Goal: Transaction & Acquisition: Purchase product/service

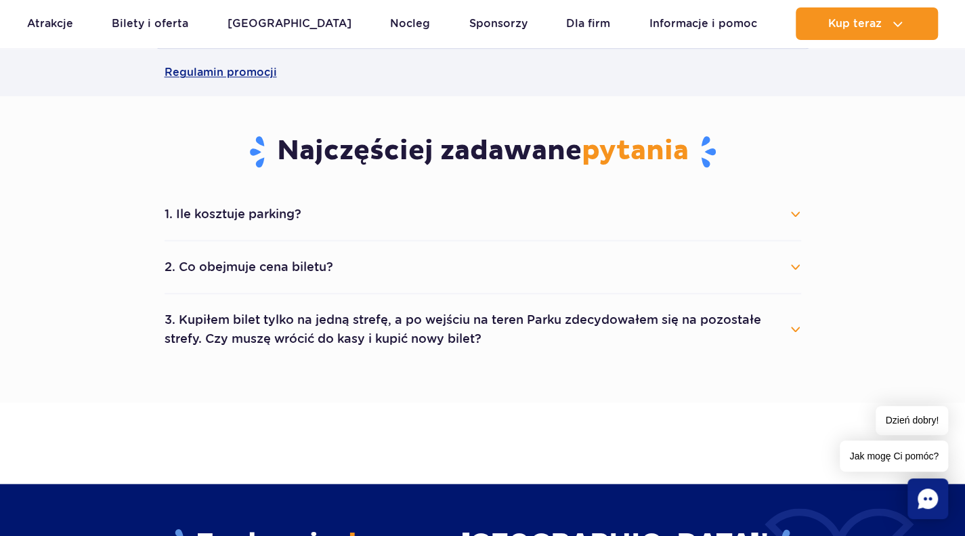
scroll to position [648, 0]
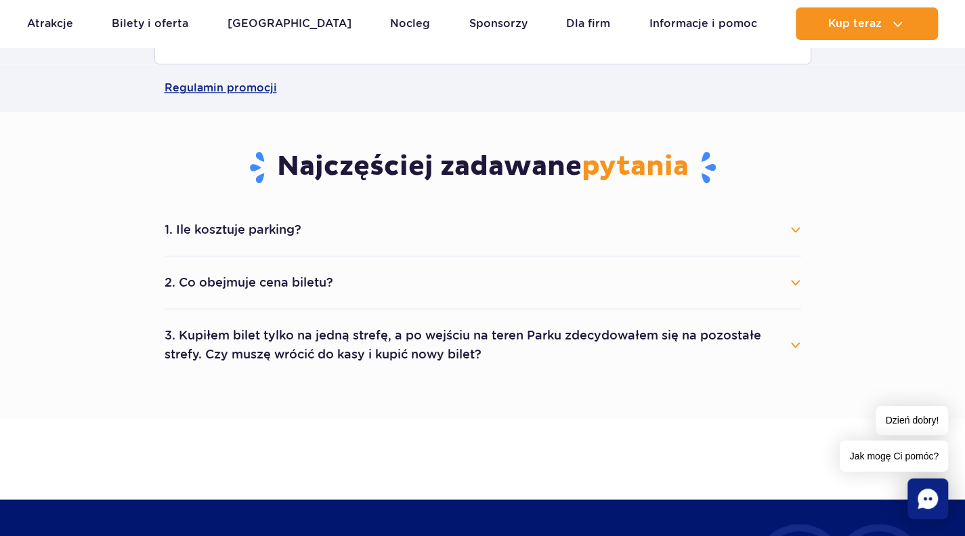
click at [655, 295] on button "2. Co obejmuje cena biletu?" at bounding box center [483, 282] width 637 height 30
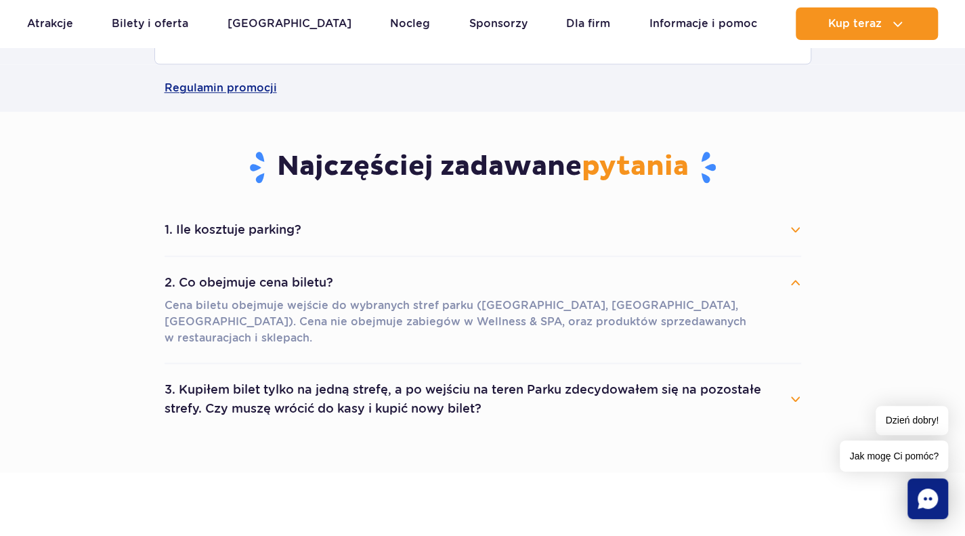
click at [656, 284] on button "2. Co obejmuje cena biletu?" at bounding box center [483, 282] width 637 height 30
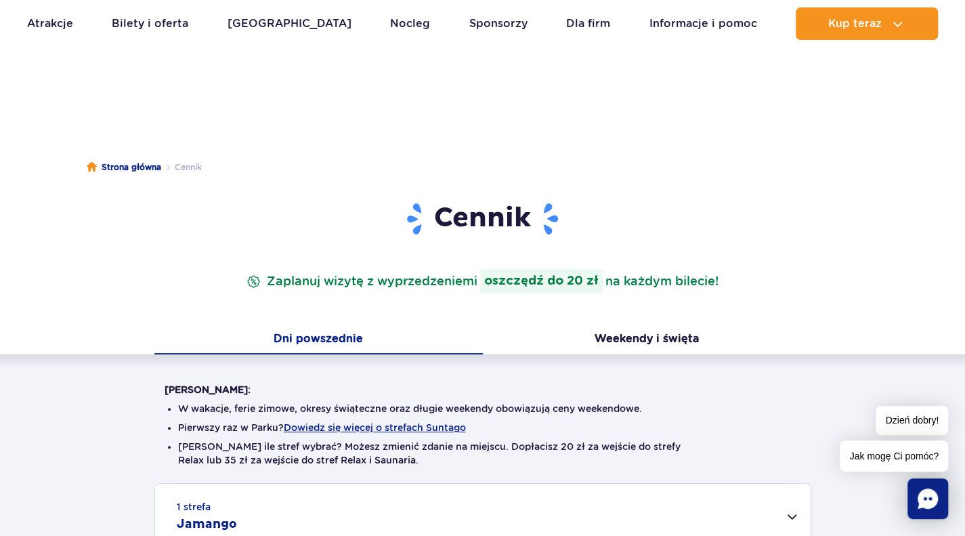
scroll to position [0, 0]
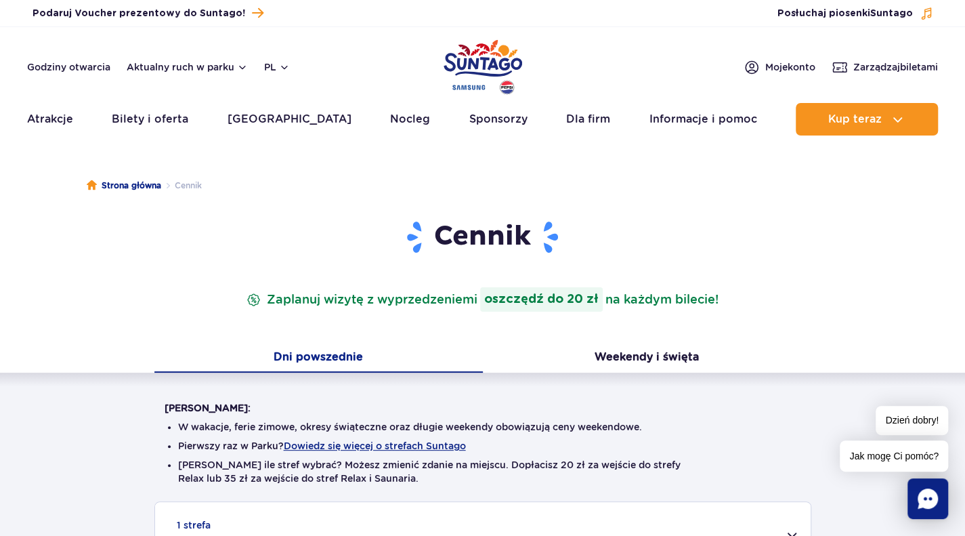
click at [515, 303] on strong "oszczędź do 20 zł" at bounding box center [541, 299] width 123 height 24
click at [604, 358] on button "Weekendy i święta" at bounding box center [647, 358] width 328 height 28
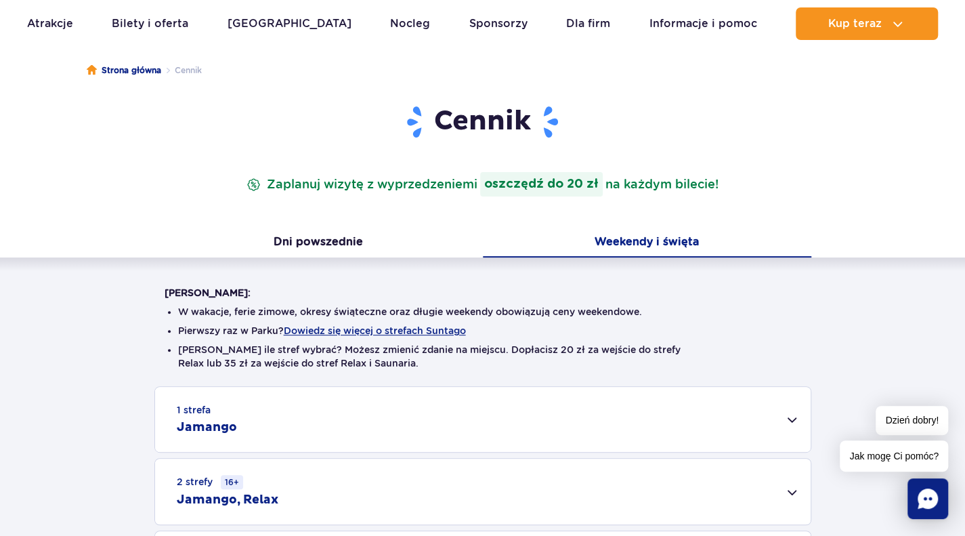
scroll to position [112, 0]
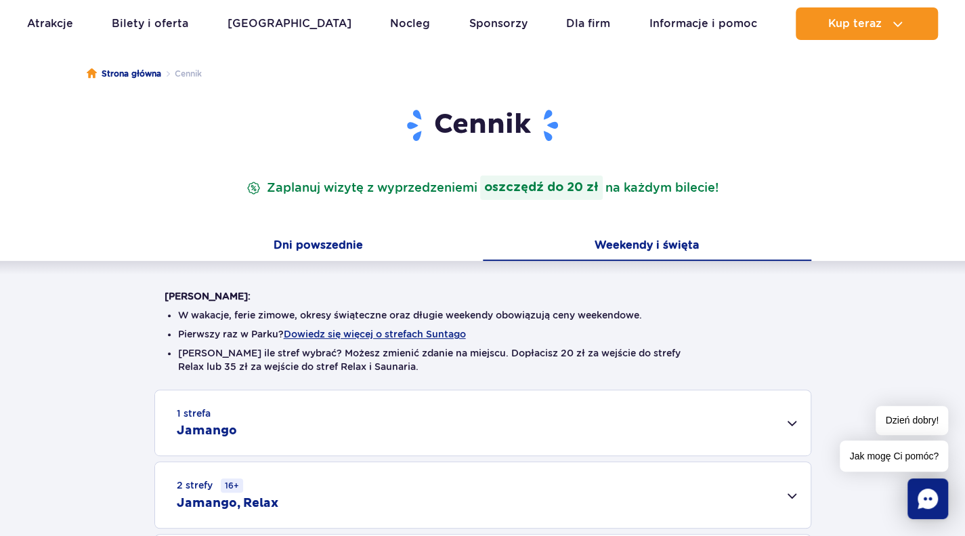
click at [349, 247] on button "Dni powszednie" at bounding box center [318, 246] width 328 height 28
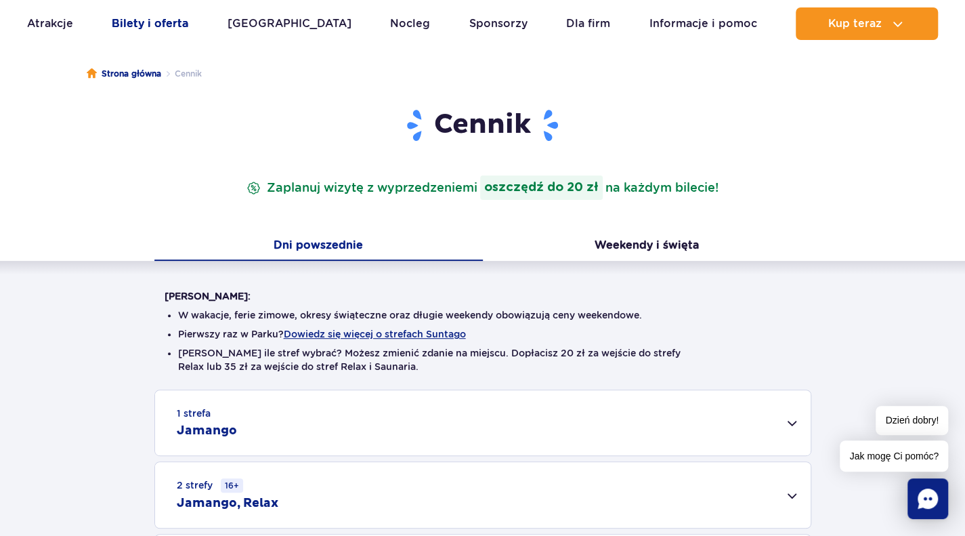
click at [176, 32] on link "Bilety i oferta" at bounding box center [150, 23] width 77 height 33
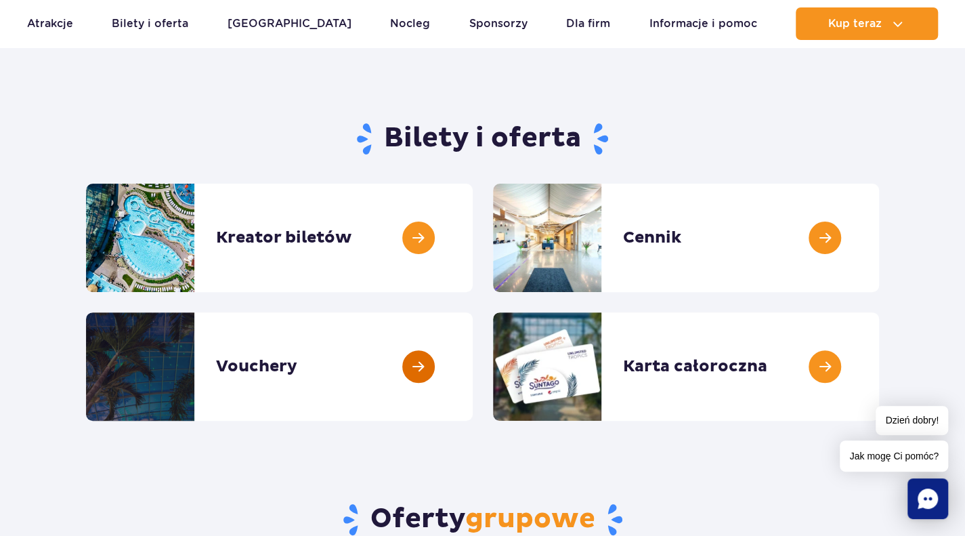
click at [473, 386] on link at bounding box center [473, 366] width 0 height 108
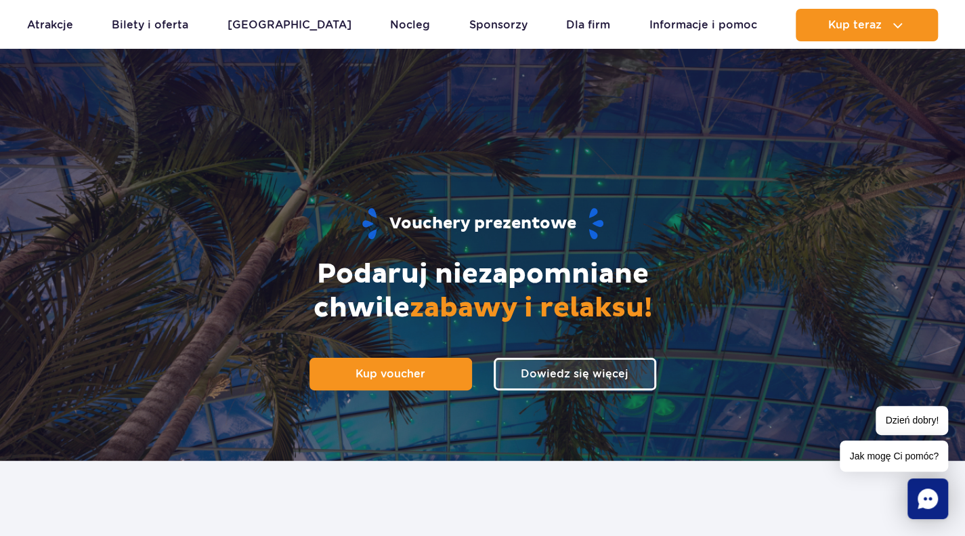
scroll to position [66, 0]
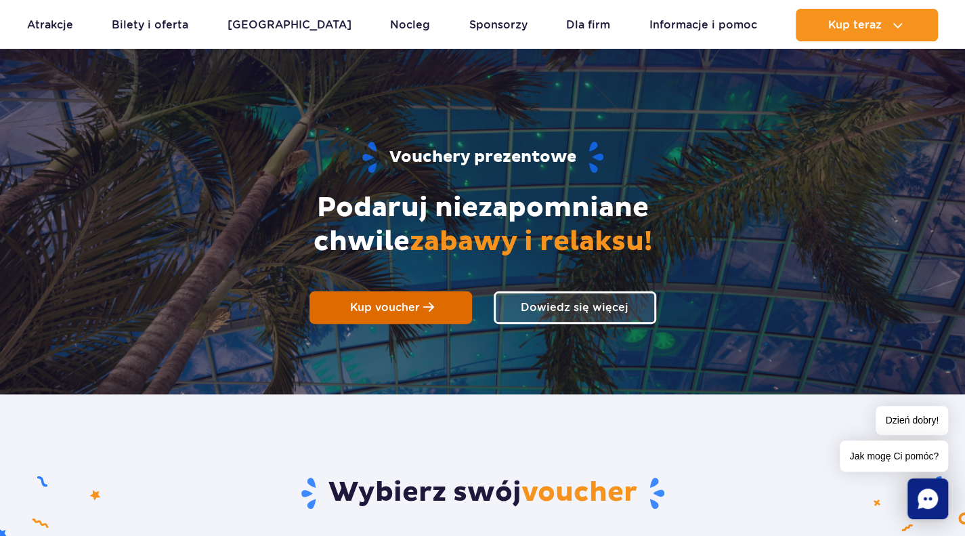
click at [429, 291] on link "Kup voucher" at bounding box center [390, 307] width 163 height 33
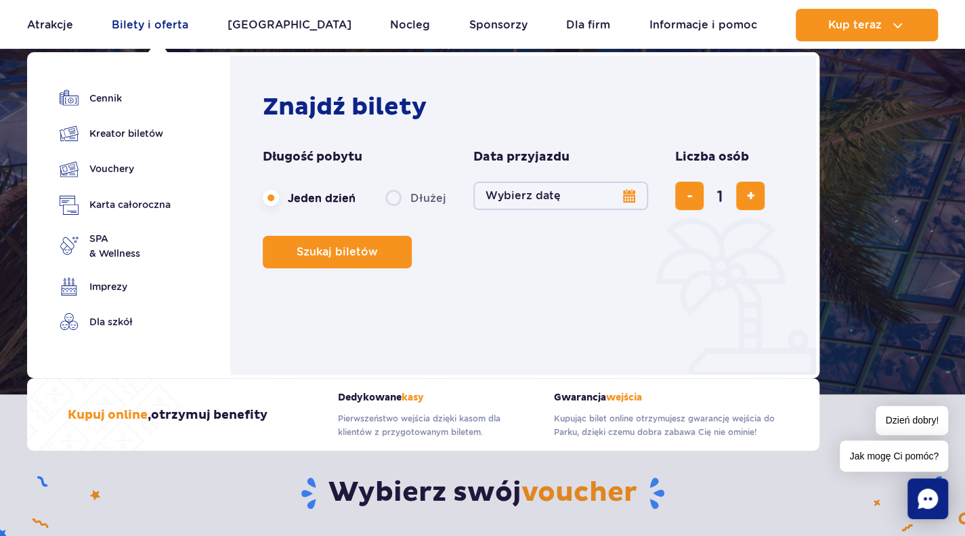
click at [188, 22] on link "Bilety i oferta" at bounding box center [150, 25] width 77 height 33
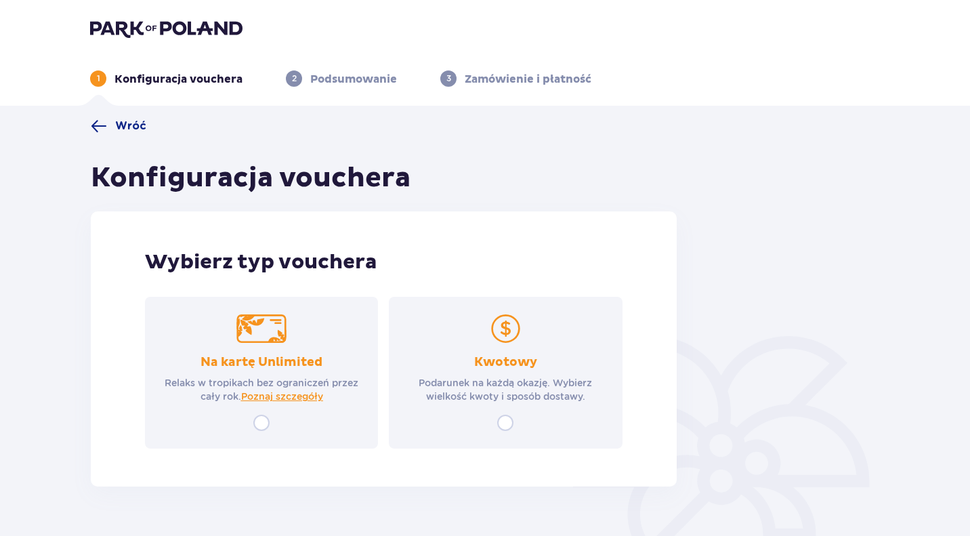
click at [513, 431] on div "Kwotowy Podarunek na każdą okazję. Wybierz wielkość kwoty i sposób dostawy." at bounding box center [505, 373] width 233 height 152
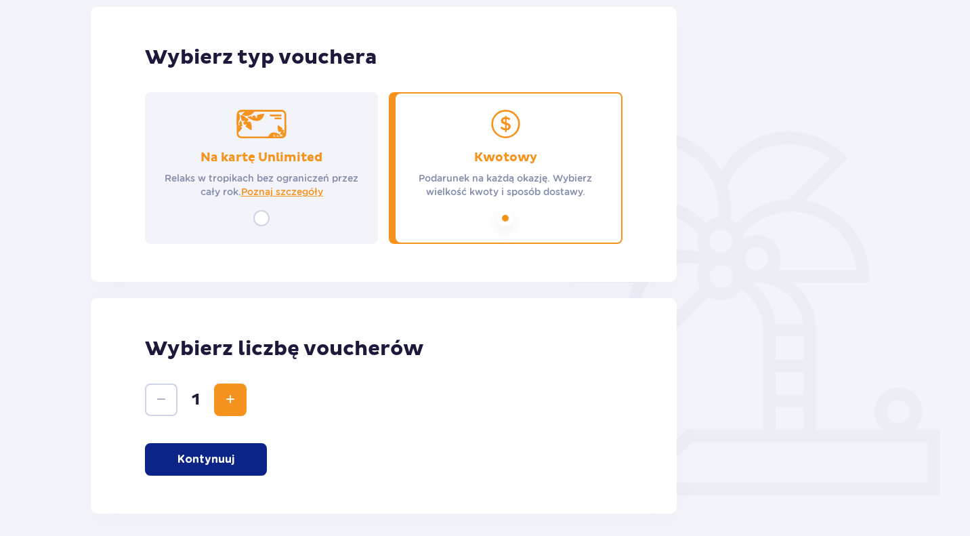
scroll to position [206, 0]
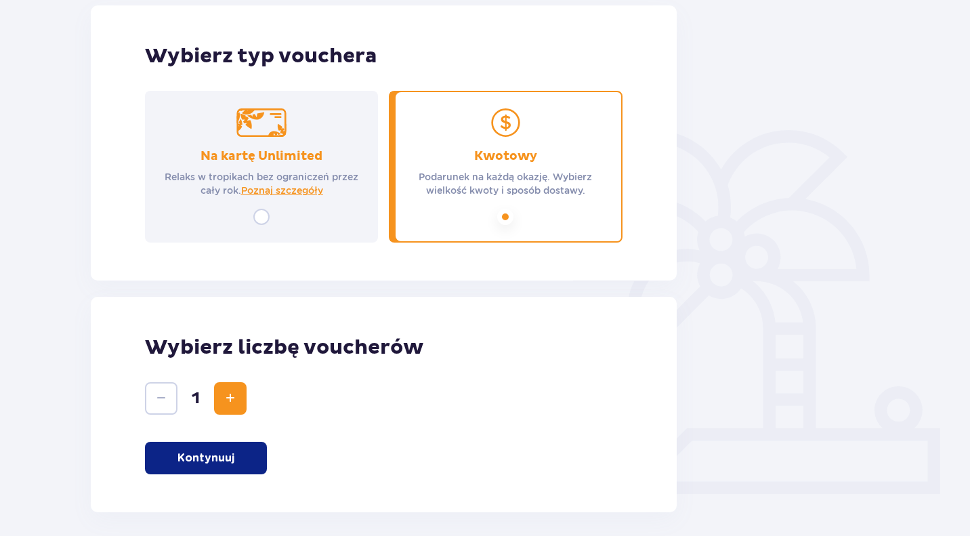
click at [183, 454] on p "Kontynuuj" at bounding box center [205, 457] width 57 height 15
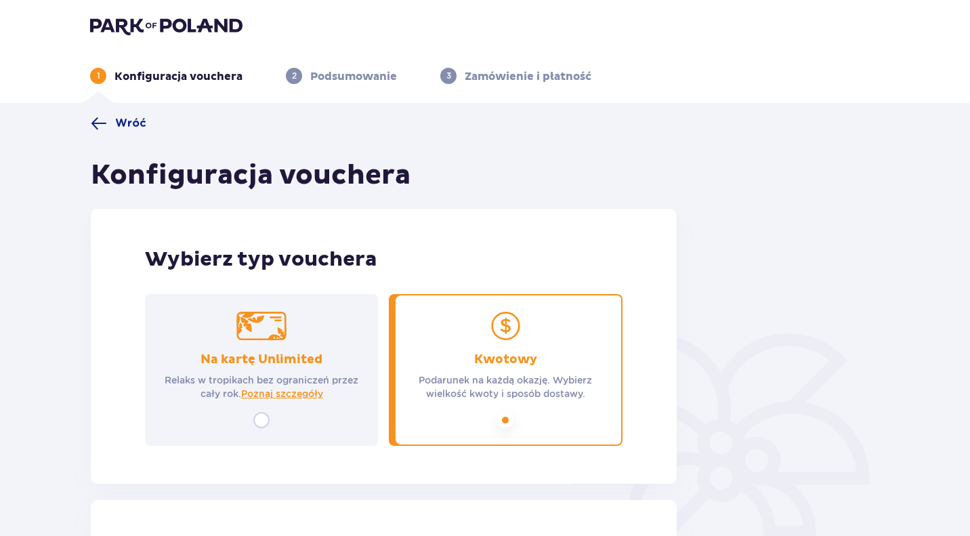
scroll to position [0, 0]
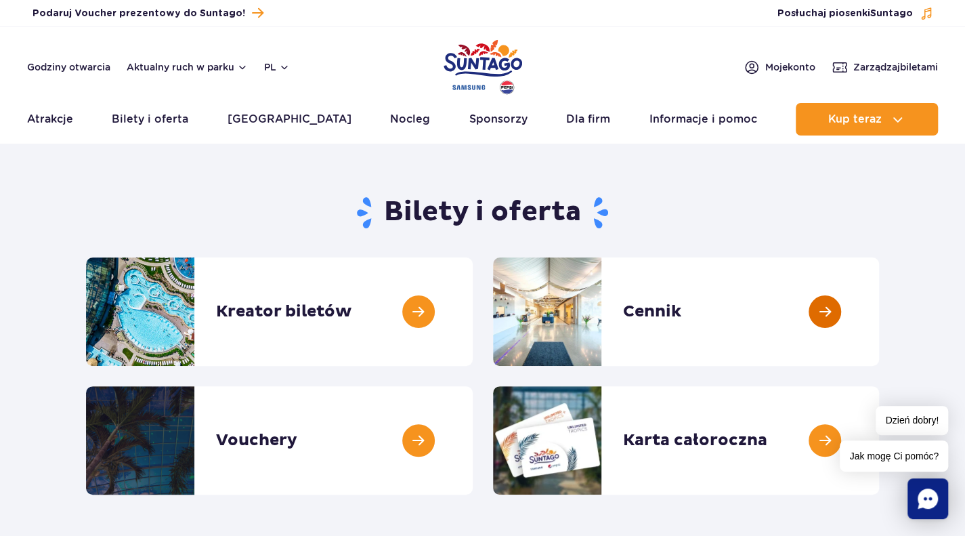
click at [879, 288] on link at bounding box center [879, 311] width 0 height 108
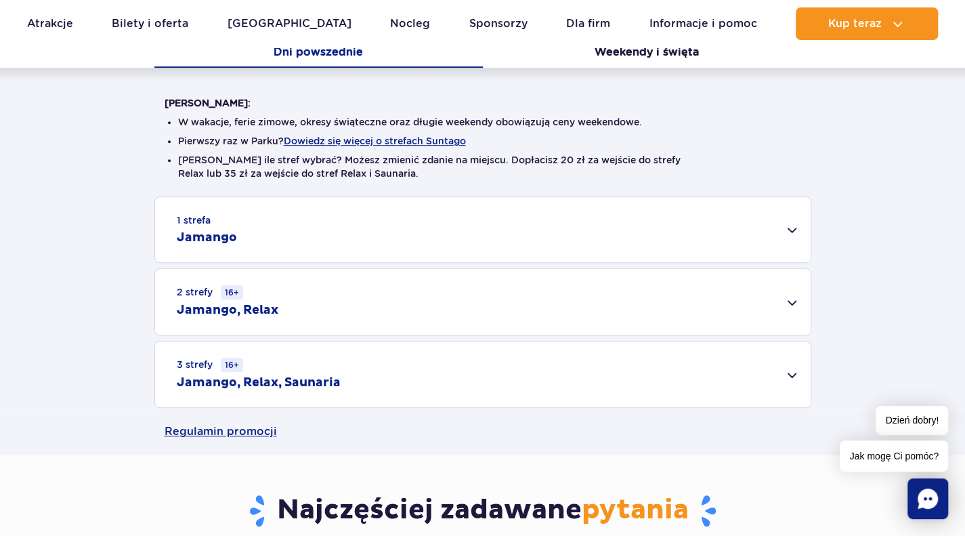
click at [609, 308] on div "2 strefy 16+ Jamango, Relax" at bounding box center [482, 302] width 655 height 66
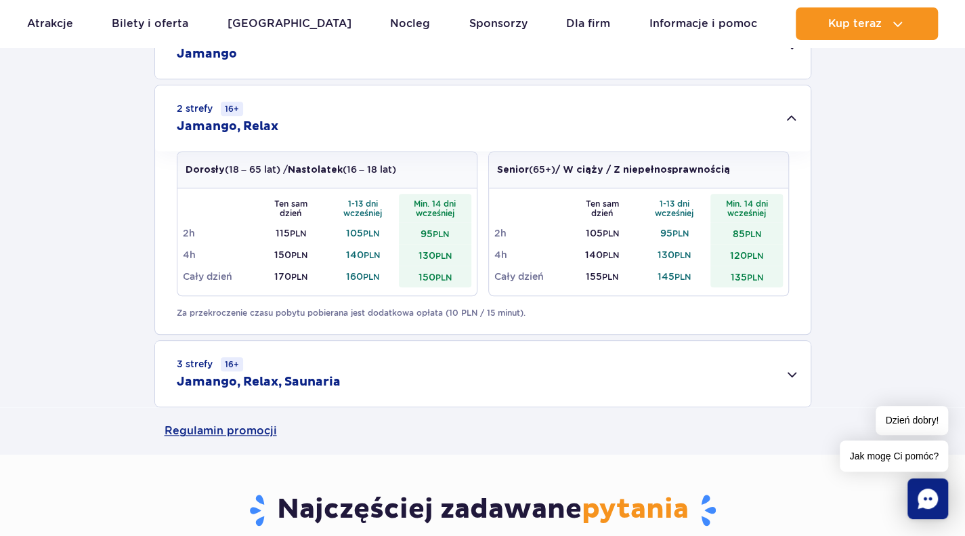
scroll to position [490, 0]
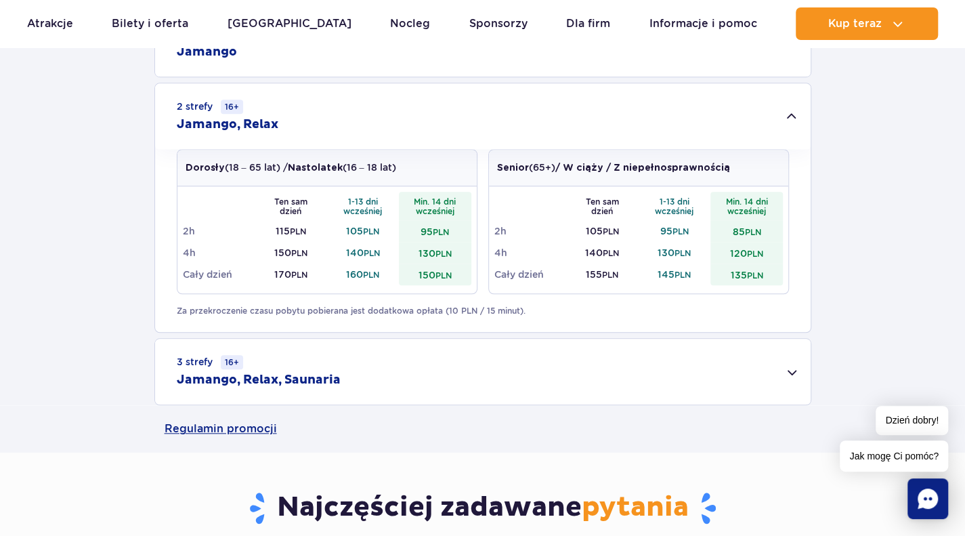
click at [551, 391] on div "3 strefy 16+ Jamango, Relax, Saunaria" at bounding box center [482, 372] width 655 height 66
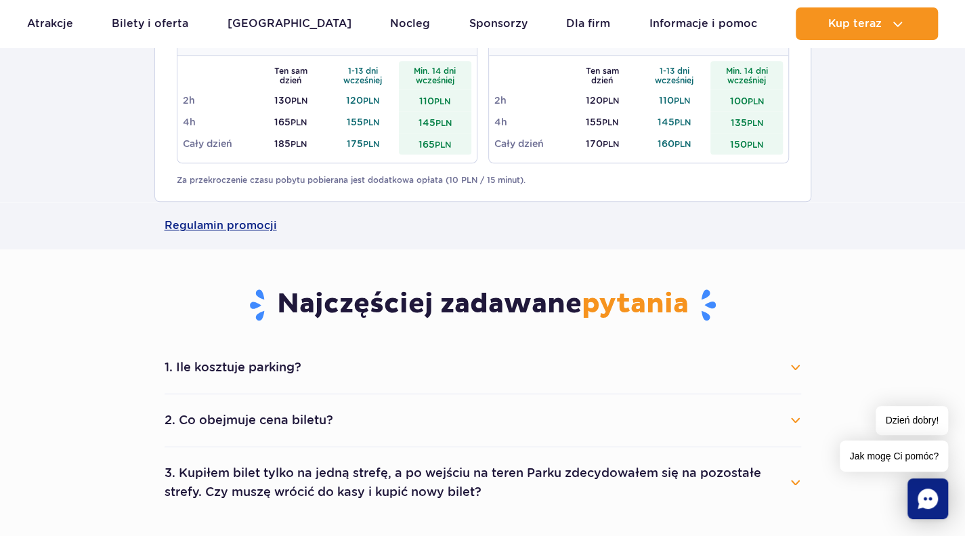
scroll to position [902, 0]
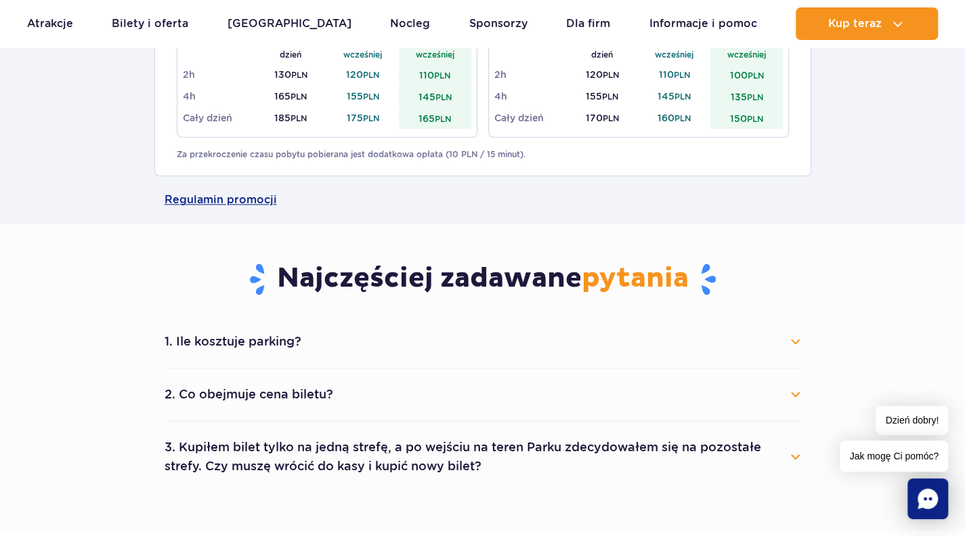
click at [555, 345] on button "1. Ile kosztuje parking?" at bounding box center [483, 341] width 637 height 30
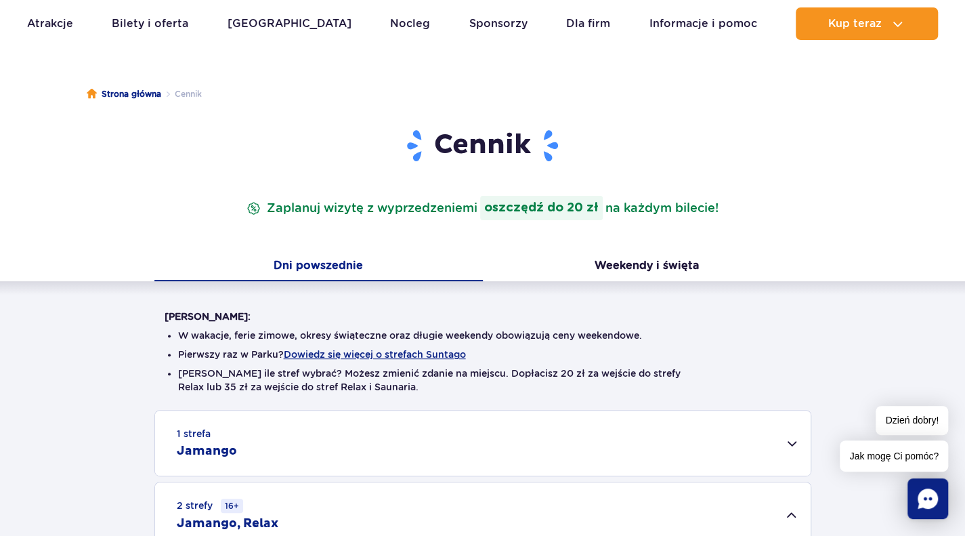
scroll to position [0, 0]
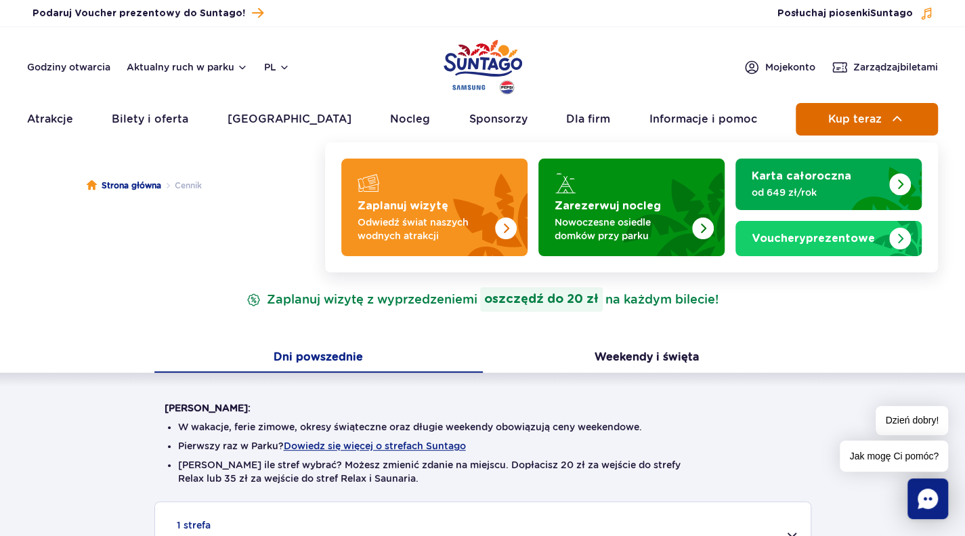
click at [871, 120] on span "Kup teraz" at bounding box center [853, 119] width 53 height 12
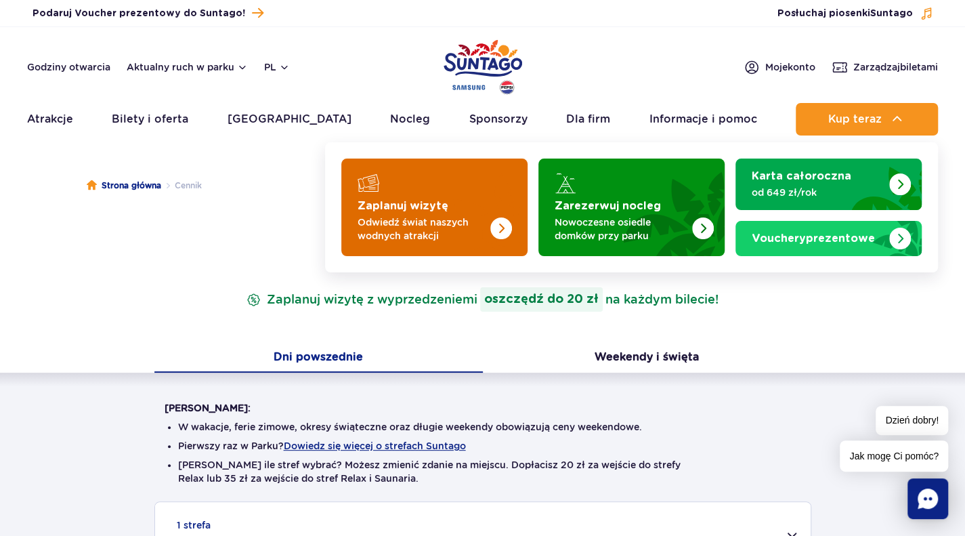
click at [478, 208] on img "Zaplanuj wizytę" at bounding box center [474, 203] width 108 height 106
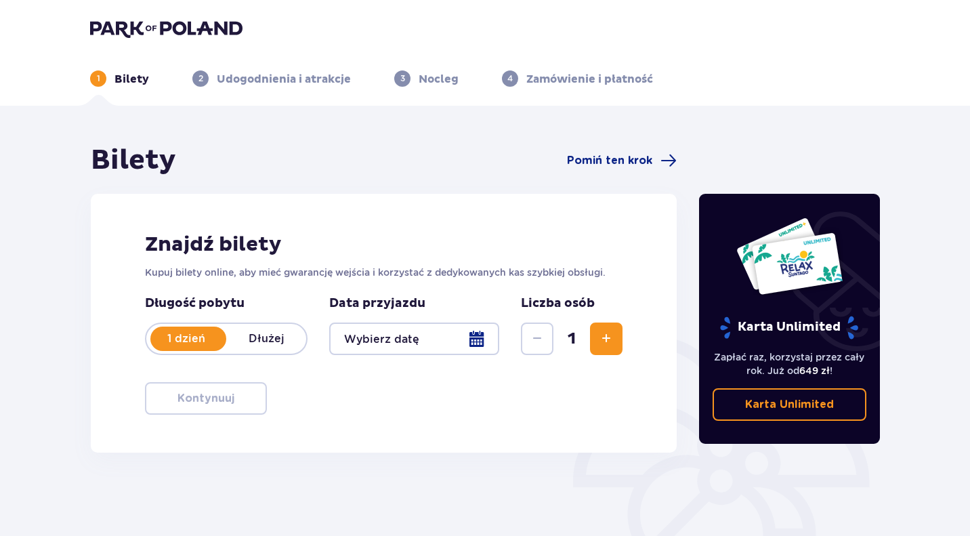
click at [453, 341] on div at bounding box center [414, 338] width 170 height 33
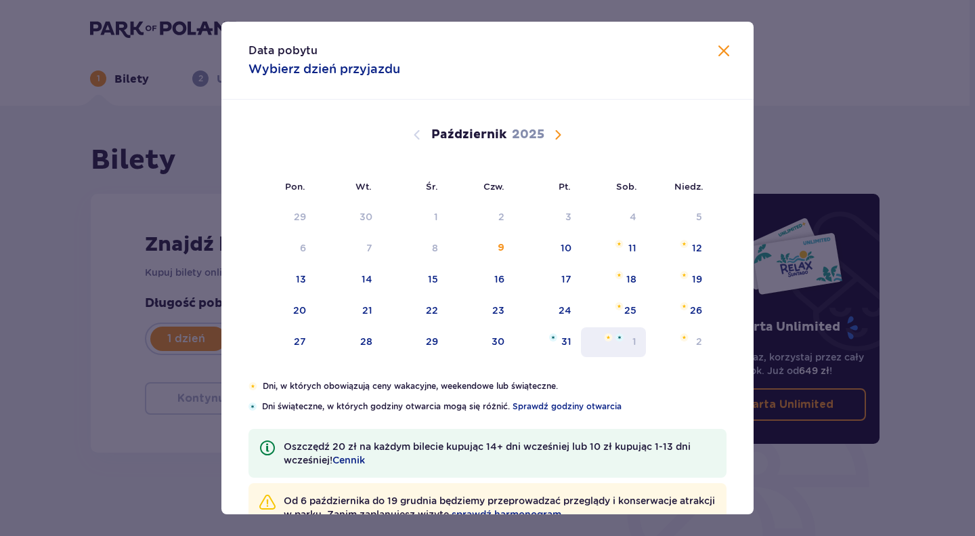
click at [611, 337] on div "sobota, 1 listopada 2025" at bounding box center [614, 337] width 20 height 8
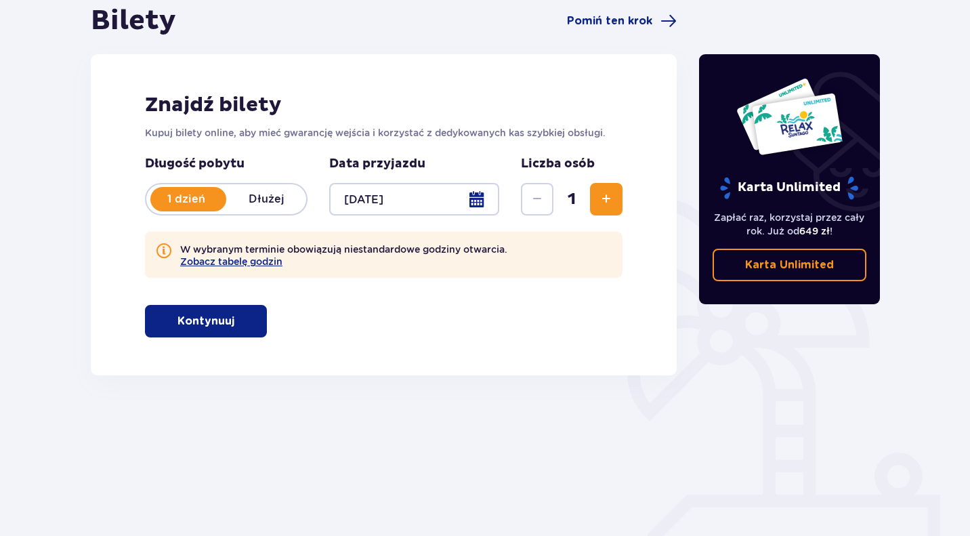
scroll to position [139, 0]
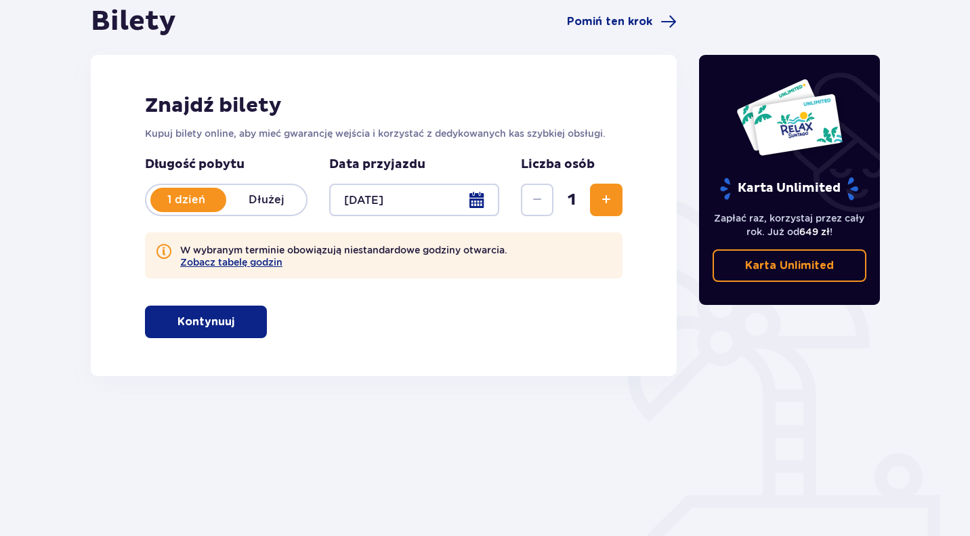
click at [234, 323] on span "button" at bounding box center [237, 322] width 16 height 16
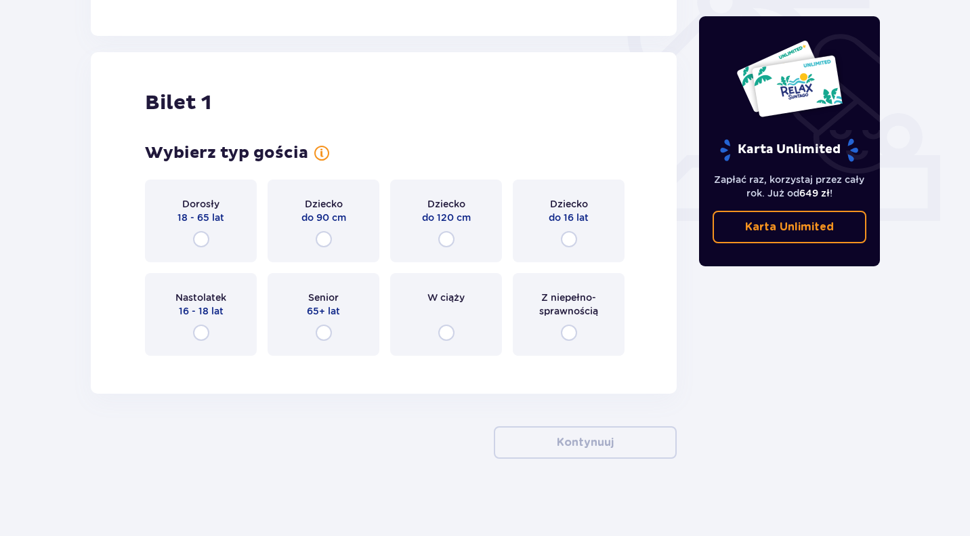
scroll to position [483, 0]
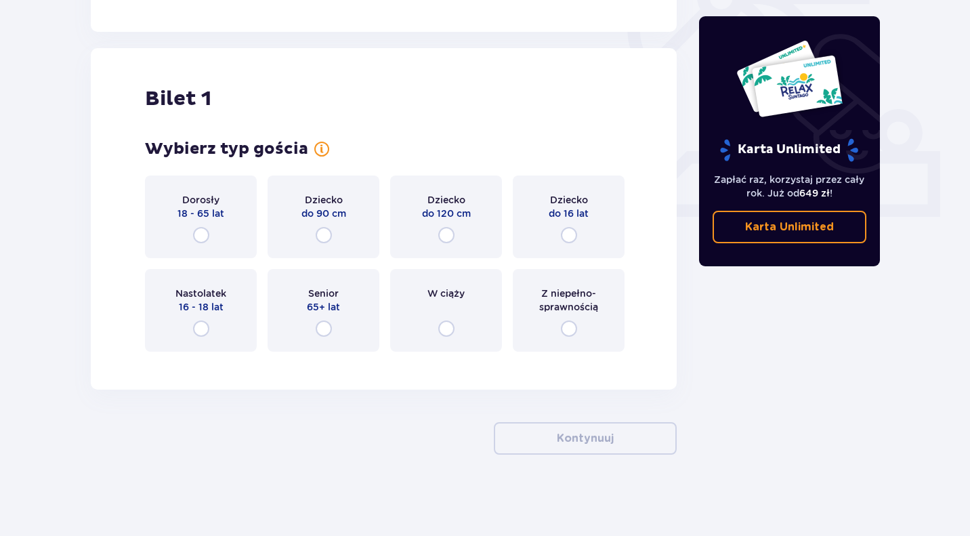
click at [225, 232] on div "Dorosły 18 - 65 lat" at bounding box center [201, 216] width 112 height 83
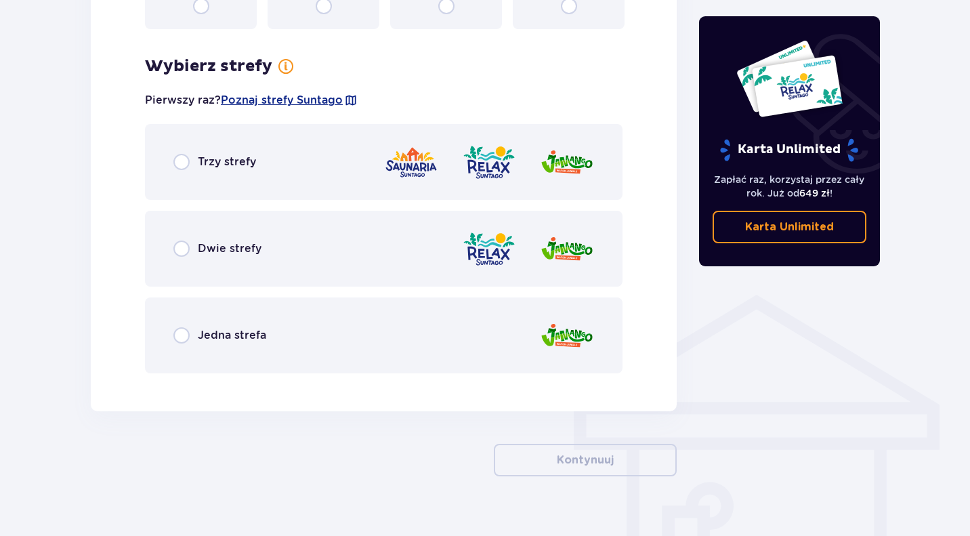
scroll to position [827, 0]
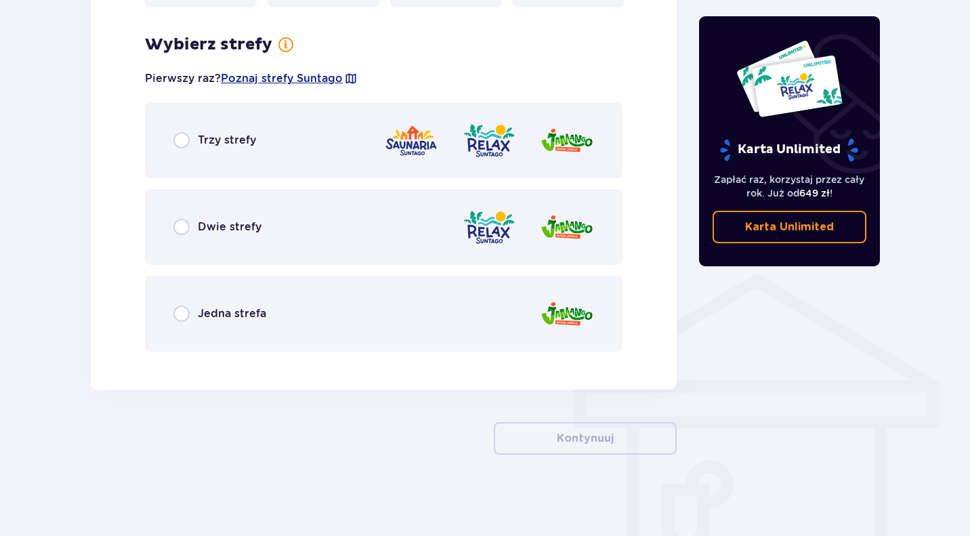
click at [494, 234] on img at bounding box center [489, 227] width 54 height 39
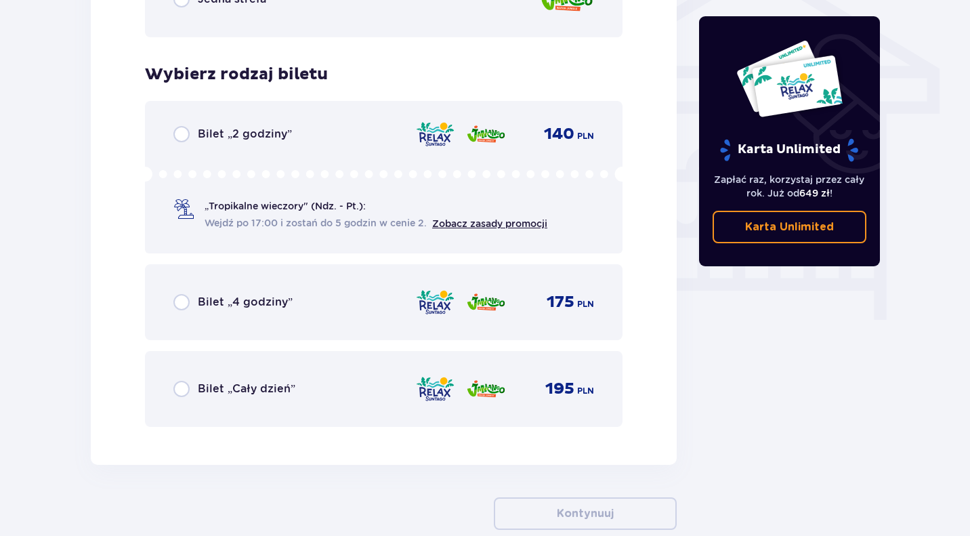
scroll to position [1142, 0]
click at [481, 412] on div "Bilet „Cały dzień” 195 PLN" at bounding box center [383, 388] width 477 height 76
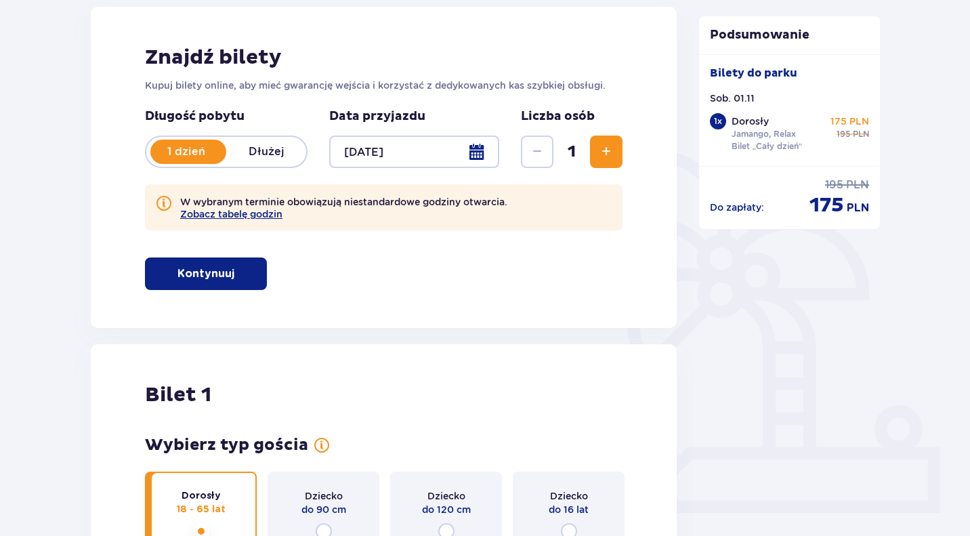
scroll to position [186, 0]
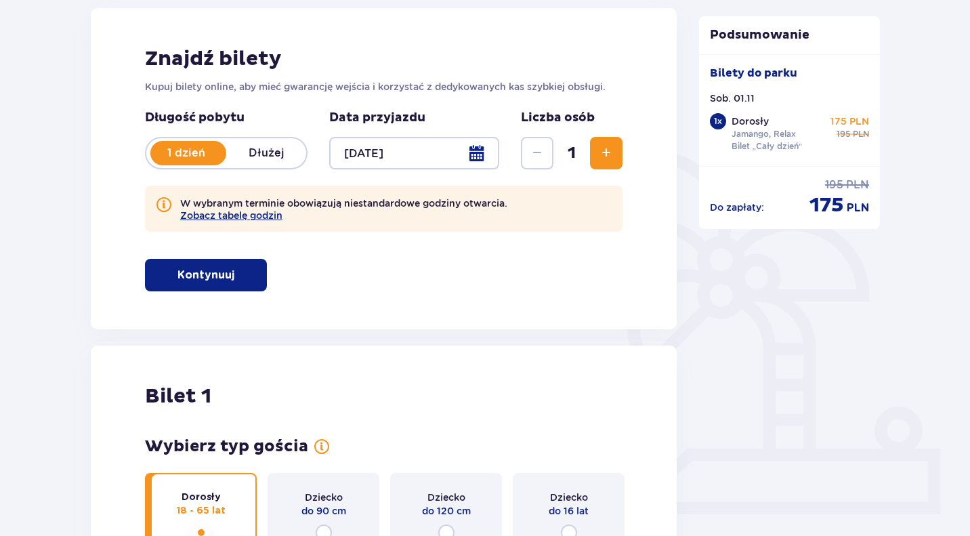
click at [475, 150] on div at bounding box center [414, 153] width 170 height 33
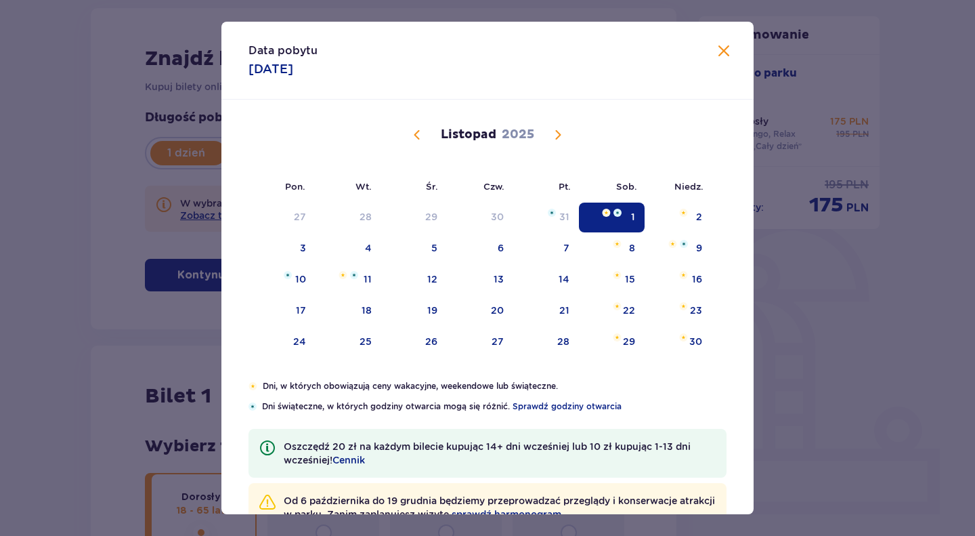
click at [550, 138] on span "Następny miesiąc" at bounding box center [558, 135] width 16 height 16
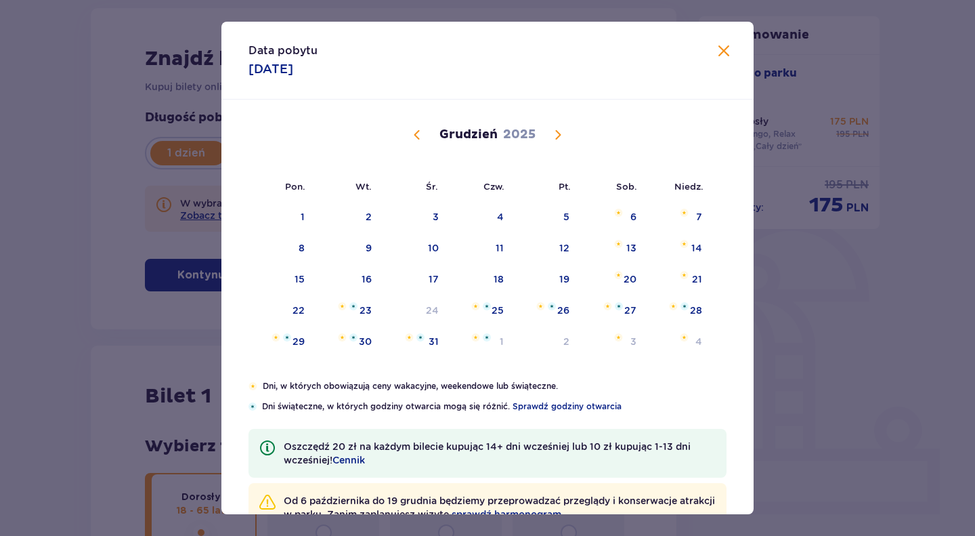
click at [416, 131] on span "Poprzedni miesiąc" at bounding box center [417, 135] width 16 height 16
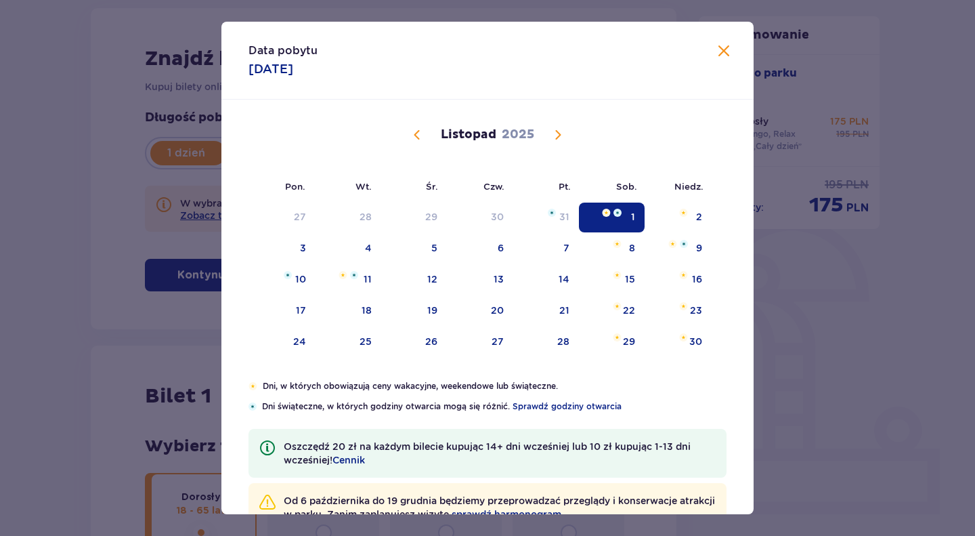
click at [416, 131] on span "Poprzedni miesiąc" at bounding box center [417, 135] width 16 height 16
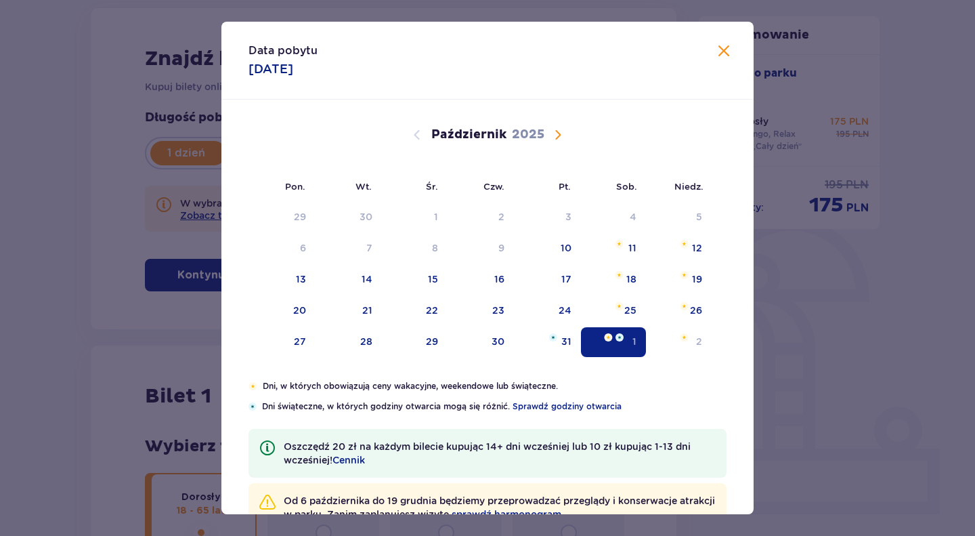
click at [552, 133] on span "Następny miesiąc" at bounding box center [558, 135] width 16 height 16
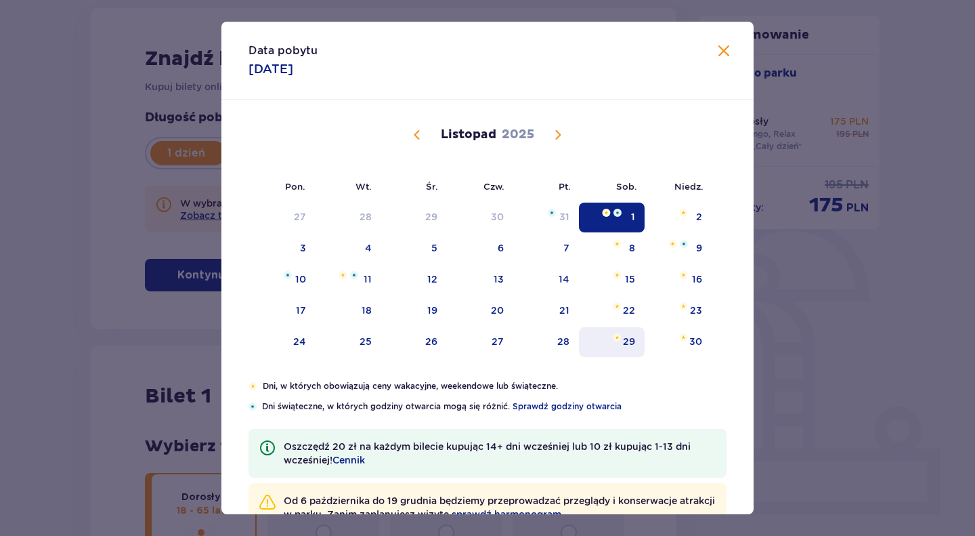
click at [641, 334] on div "29" at bounding box center [612, 342] width 66 height 30
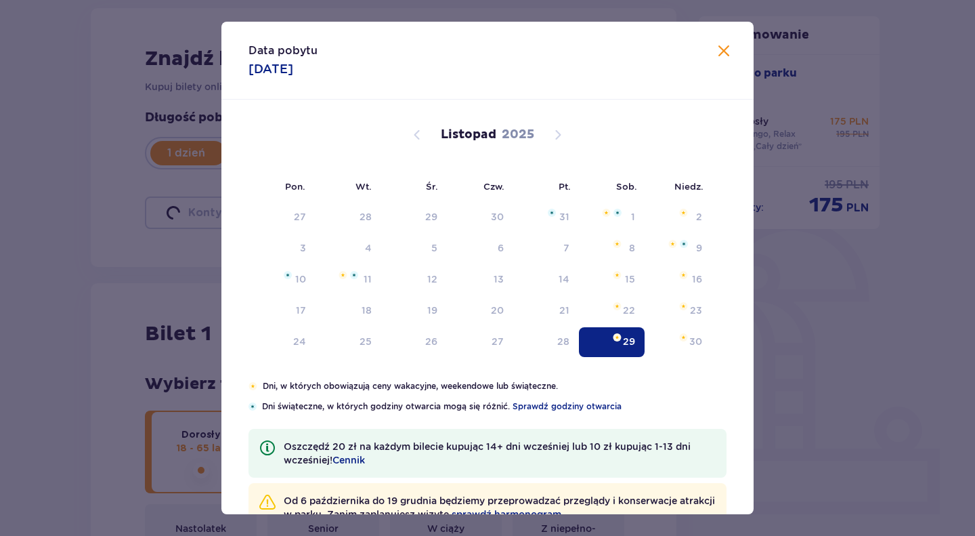
type input "[DATE]"
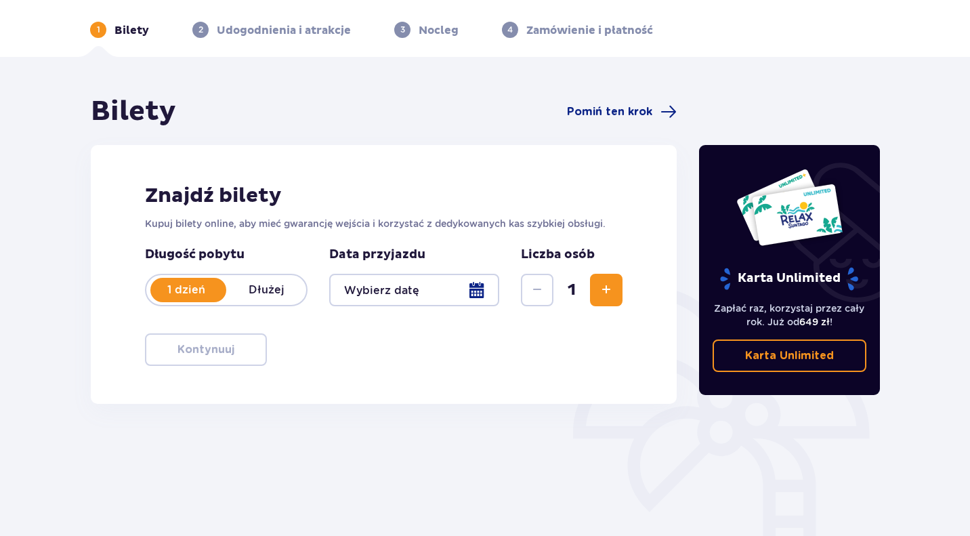
scroll to position [154, 0]
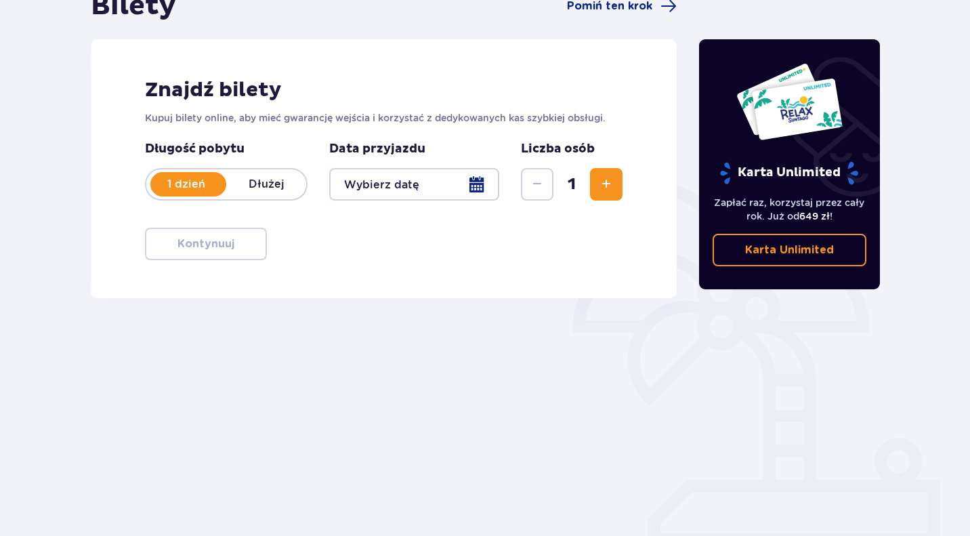
click at [403, 182] on div at bounding box center [414, 184] width 170 height 33
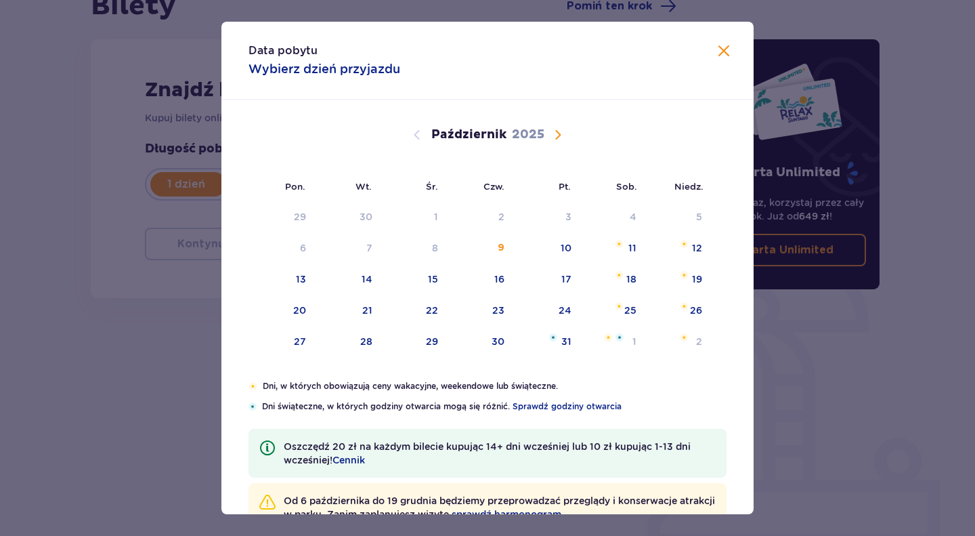
click at [554, 137] on span "Następny miesiąc" at bounding box center [558, 135] width 16 height 16
click at [637, 340] on div "29" at bounding box center [612, 342] width 66 height 30
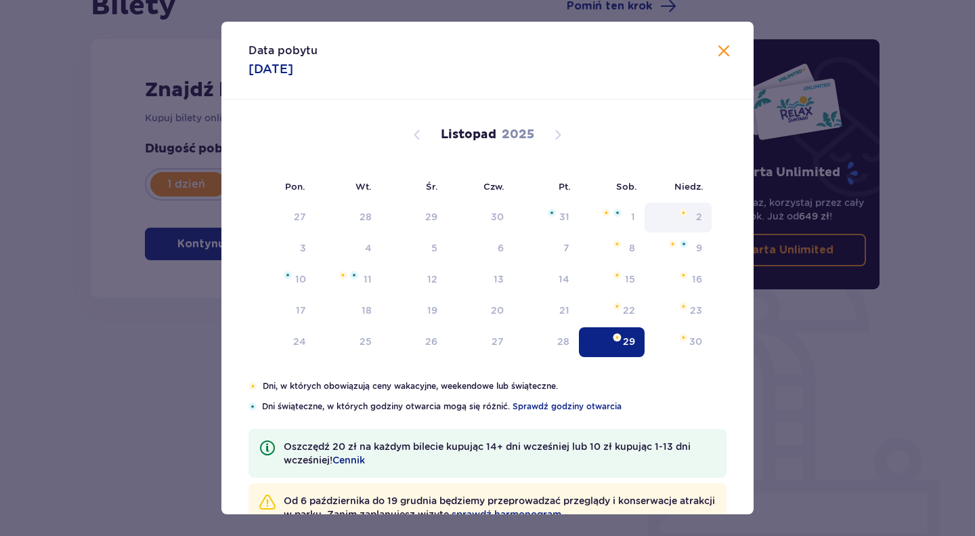
type input "[DATE]"
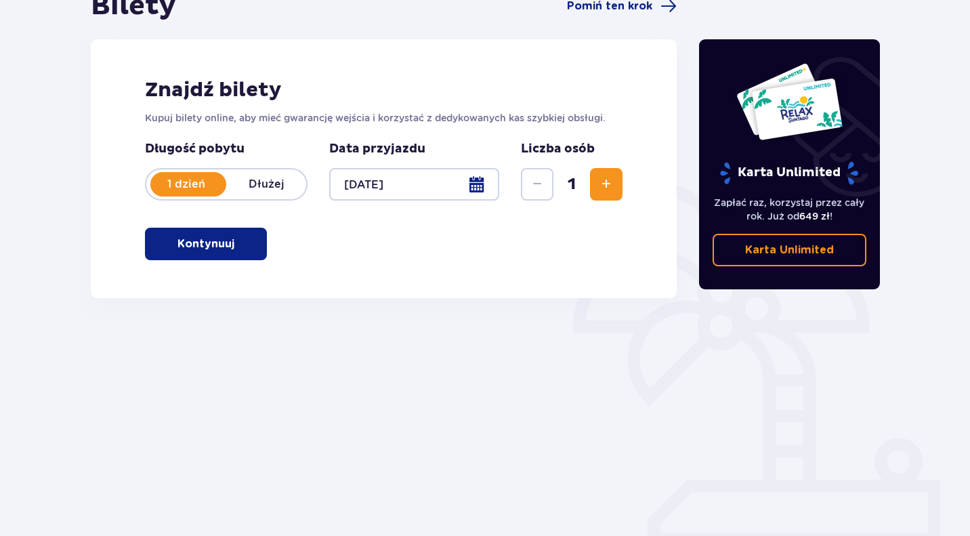
click at [195, 247] on p "Kontynuuj" at bounding box center [205, 243] width 57 height 15
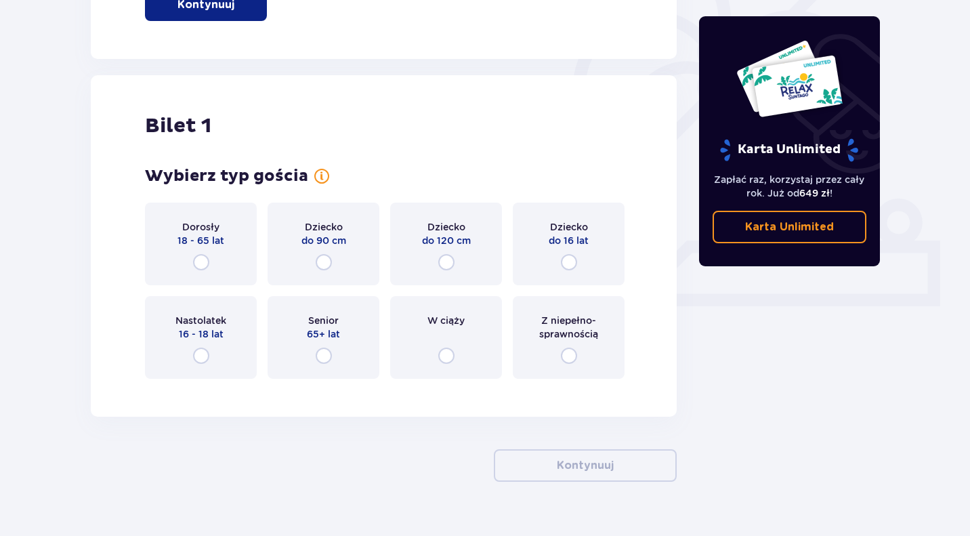
scroll to position [420, 0]
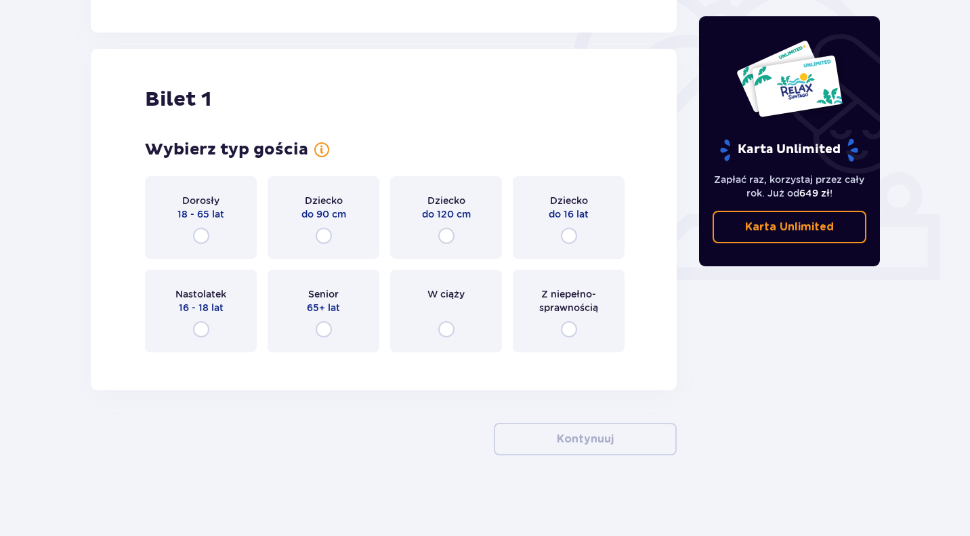
click at [232, 229] on div "Dorosły 18 - 65 lat" at bounding box center [201, 217] width 112 height 83
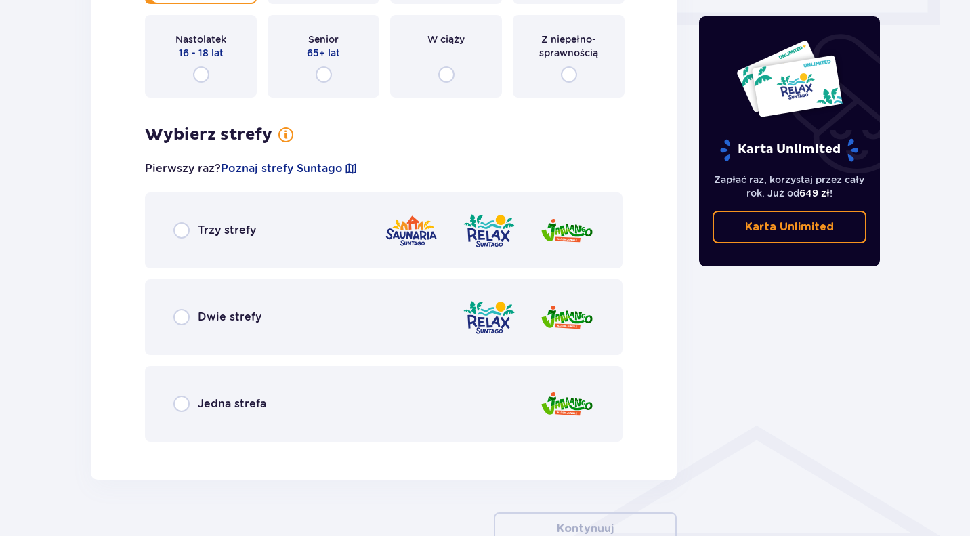
scroll to position [681, 0]
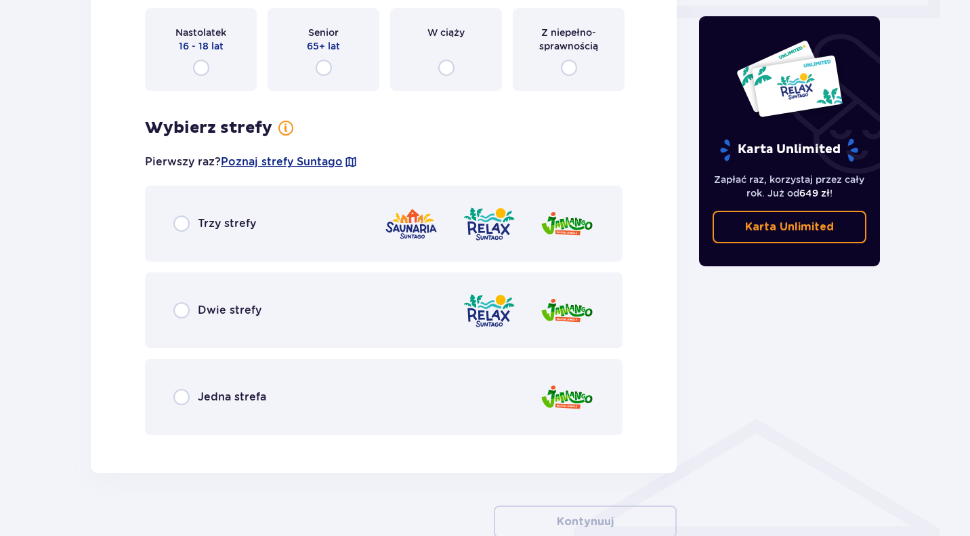
click at [232, 330] on div "Dwie strefy" at bounding box center [383, 310] width 477 height 76
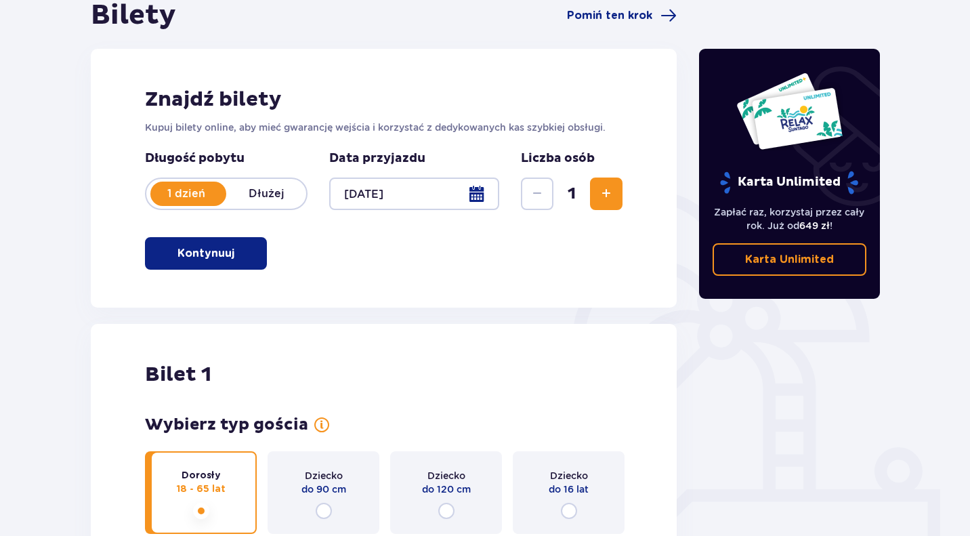
scroll to position [0, 0]
